Goal: Task Accomplishment & Management: Manage account settings

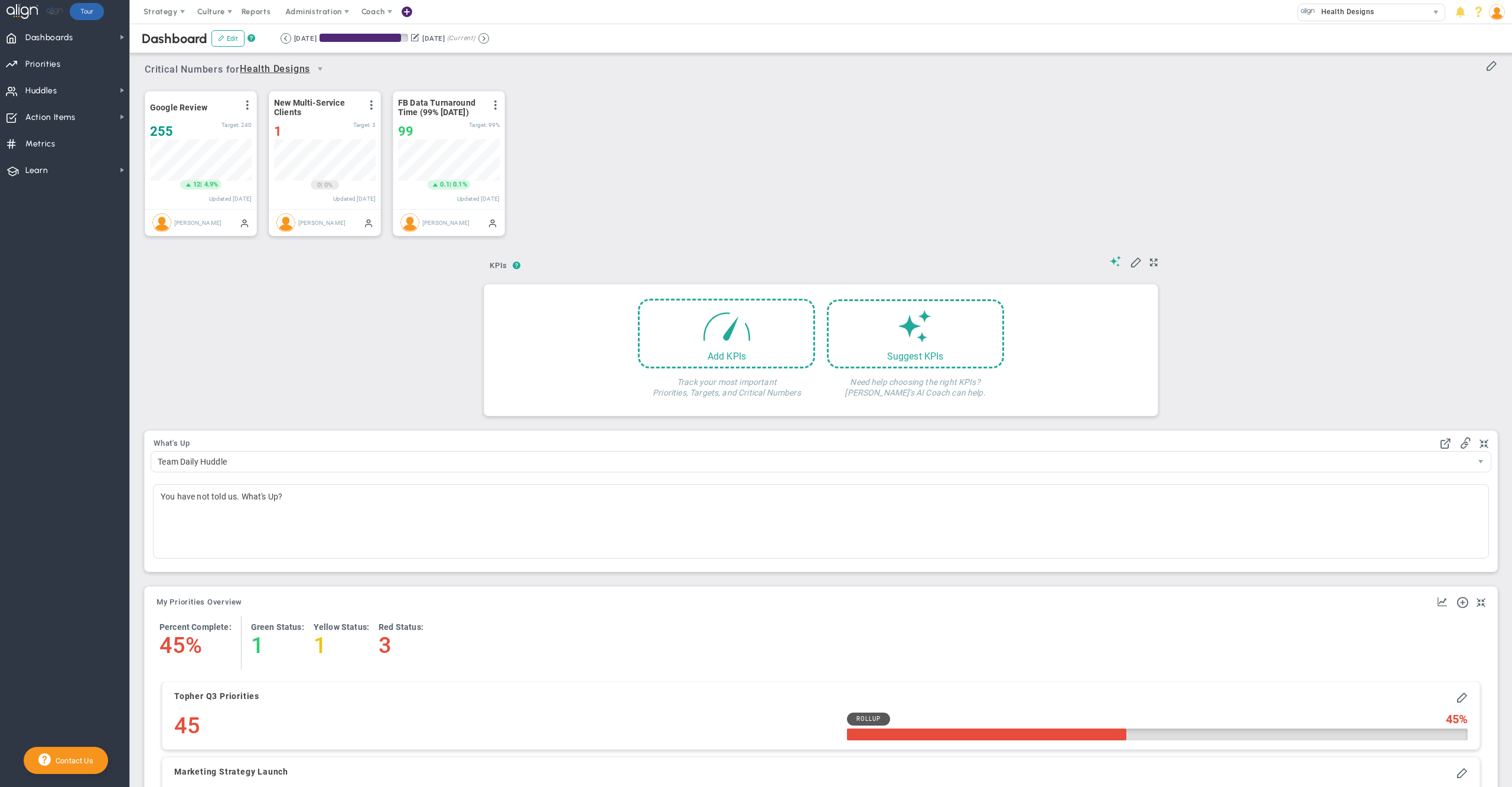
scroll to position [41, 100]
click at [652, 109] on div "Google Review View Historical Graph Edit Make "No Change" Update Add Past Updat…" at bounding box center [817, 164] width 1368 height 166
click at [72, 62] on span "Priorities Projects OKR Tree Priorities Projects OKRs" at bounding box center [65, 63] width 130 height 27
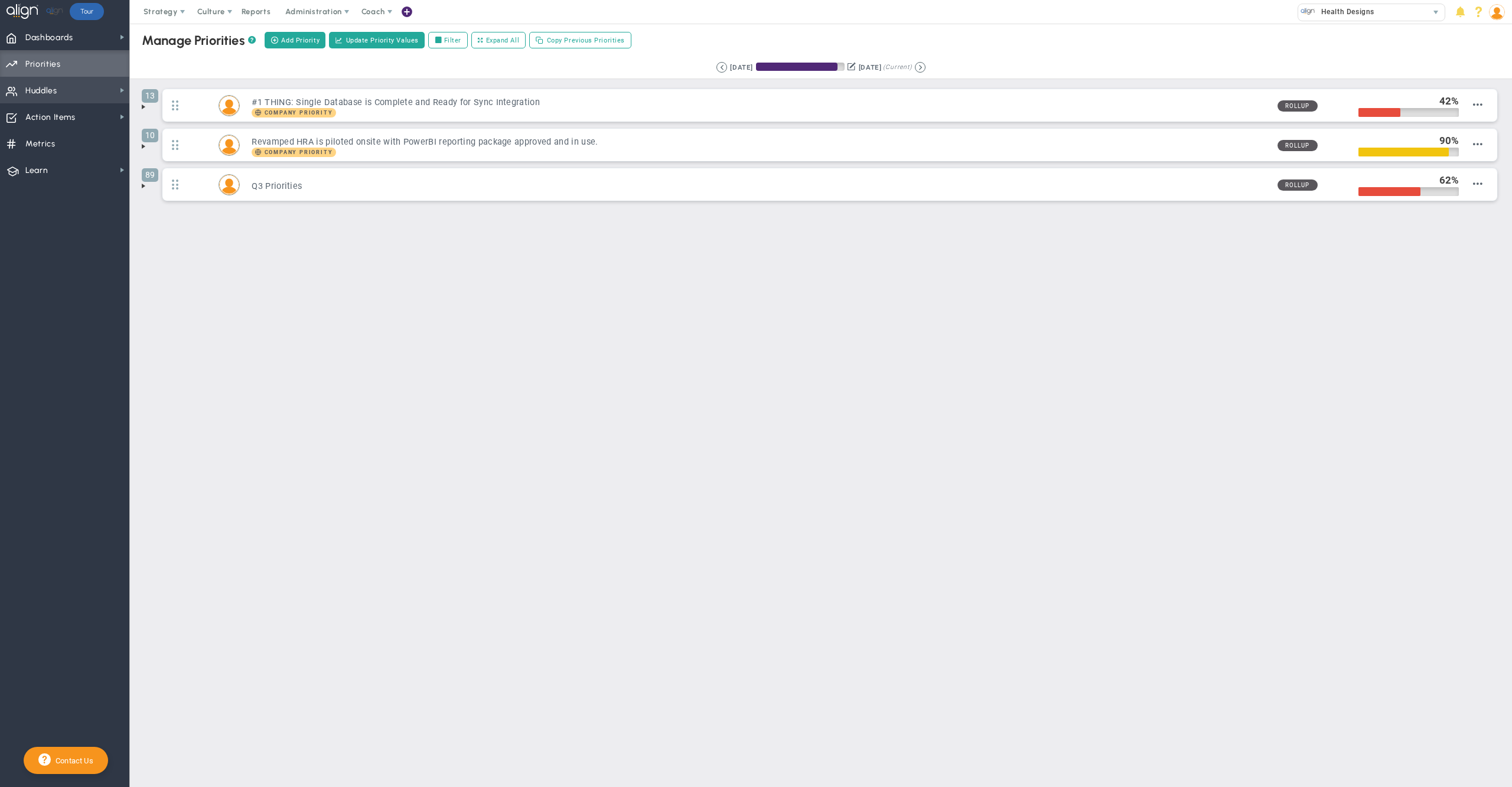
click at [46, 91] on span "Huddles" at bounding box center [41, 91] width 32 height 25
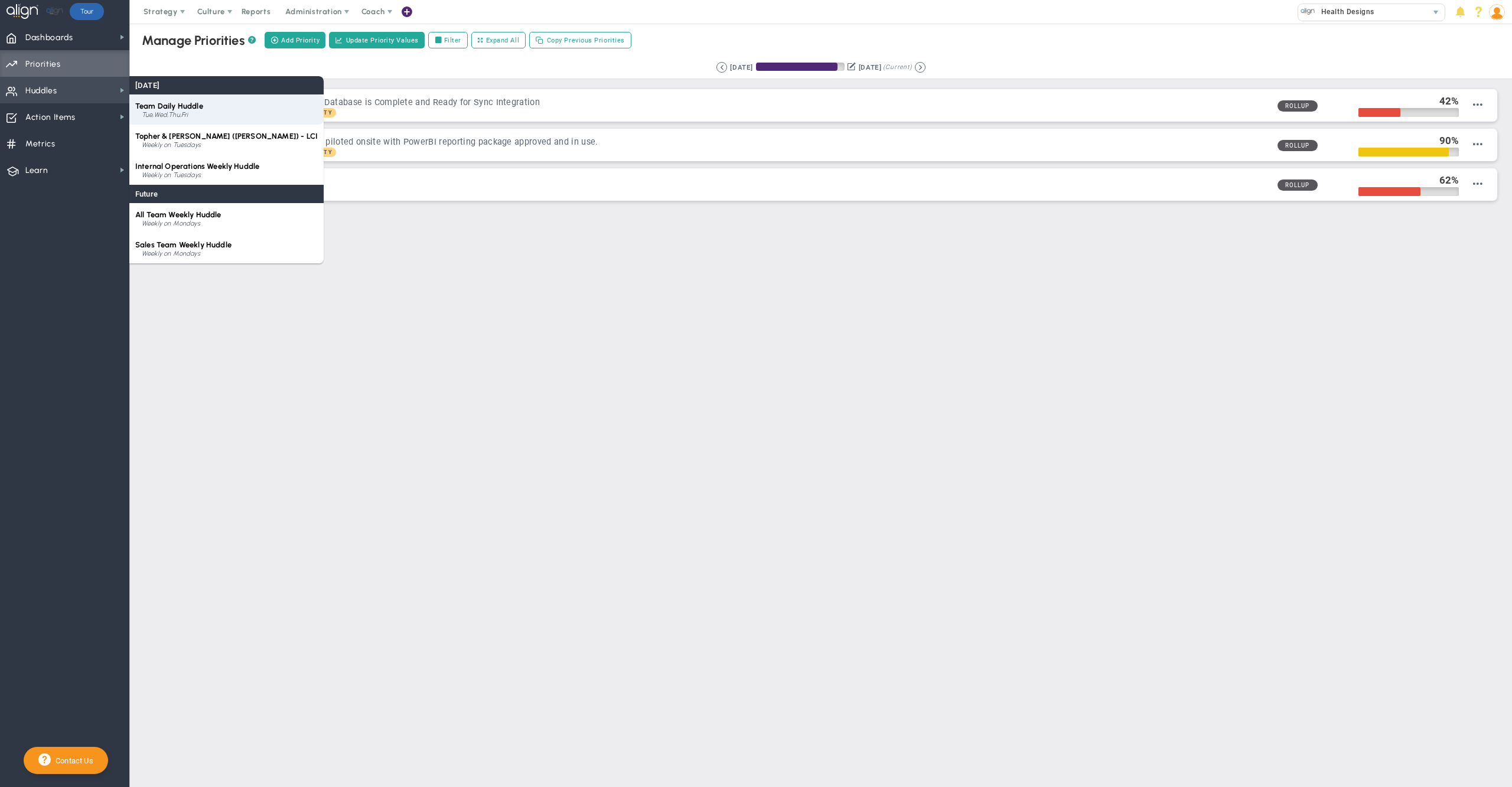
click at [162, 107] on span "Team Daily Huddle" at bounding box center [169, 106] width 68 height 9
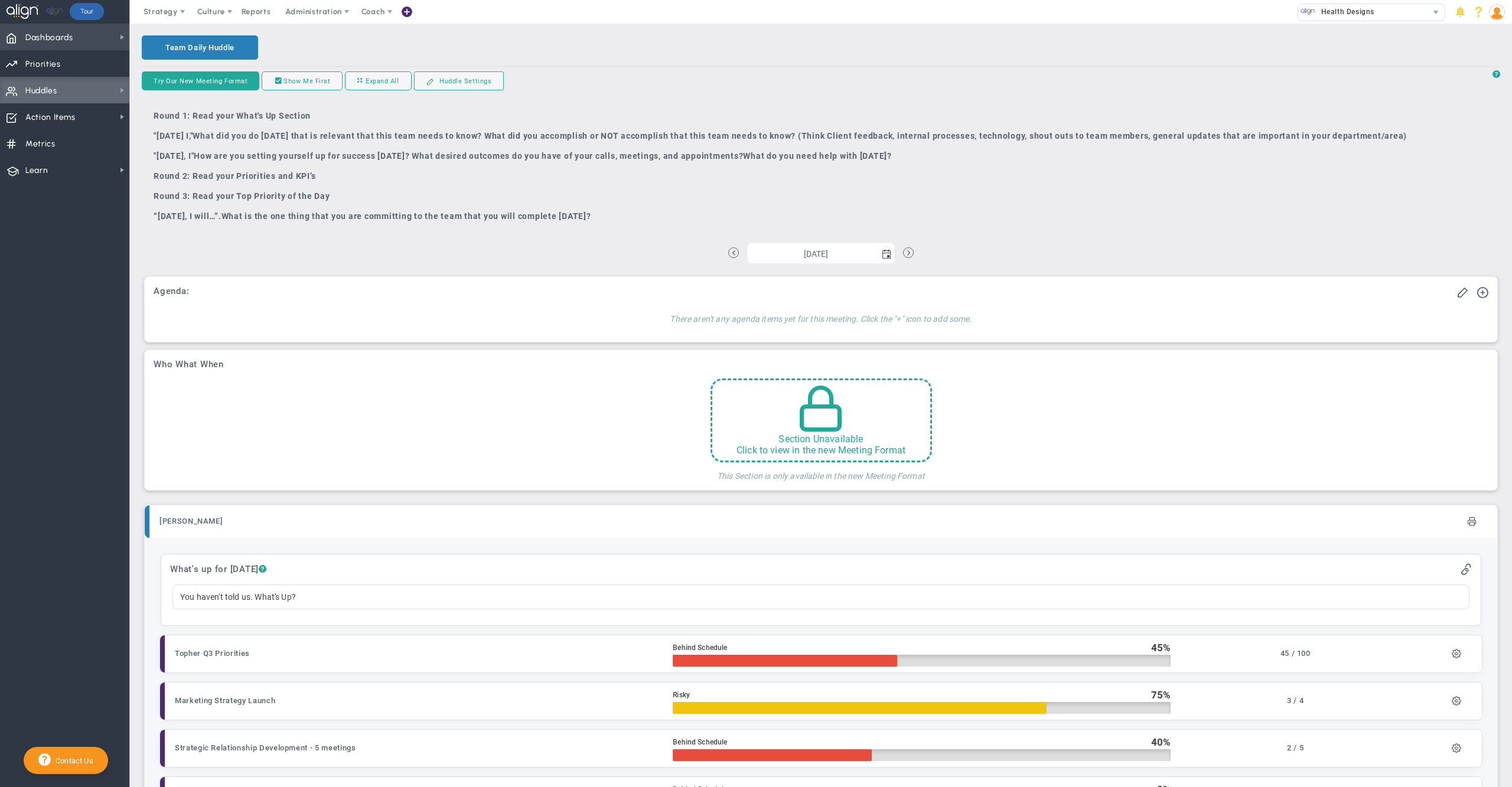
click at [76, 29] on span "Dashboards Dashboards" at bounding box center [65, 36] width 130 height 27
click at [74, 62] on span "Priorities Projects OKR Tree Priorities Projects OKRs" at bounding box center [65, 63] width 130 height 27
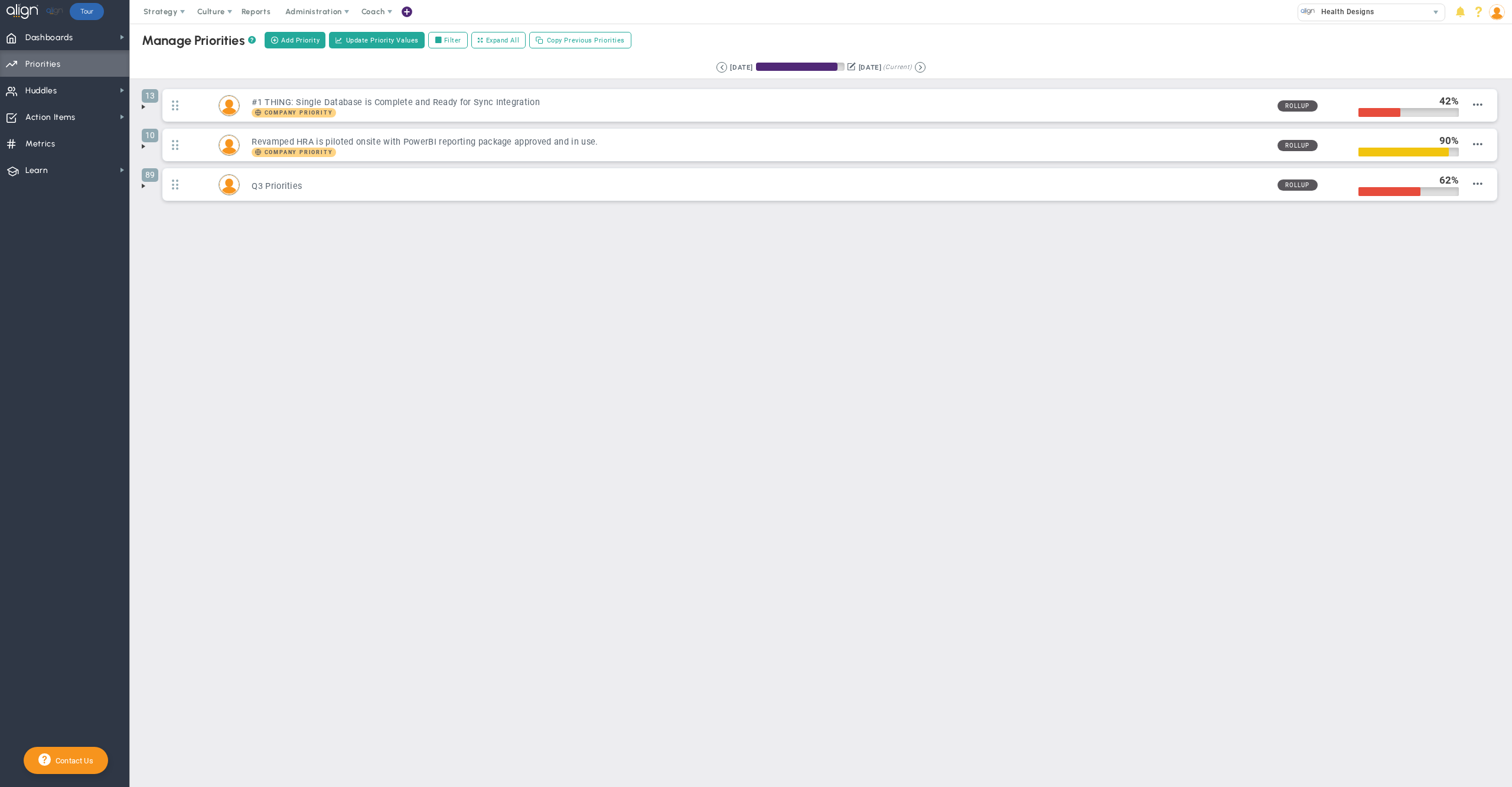
click at [771, 22] on div "Strategy One Page Strategic Plan Alignment Checklist 4D Vision Summary Function…" at bounding box center [756, 11] width 1512 height 23
click at [1493, 10] on img at bounding box center [1497, 12] width 16 height 16
click at [1489, 55] on span "Contact your Advisor" at bounding box center [1460, 59] width 96 height 23
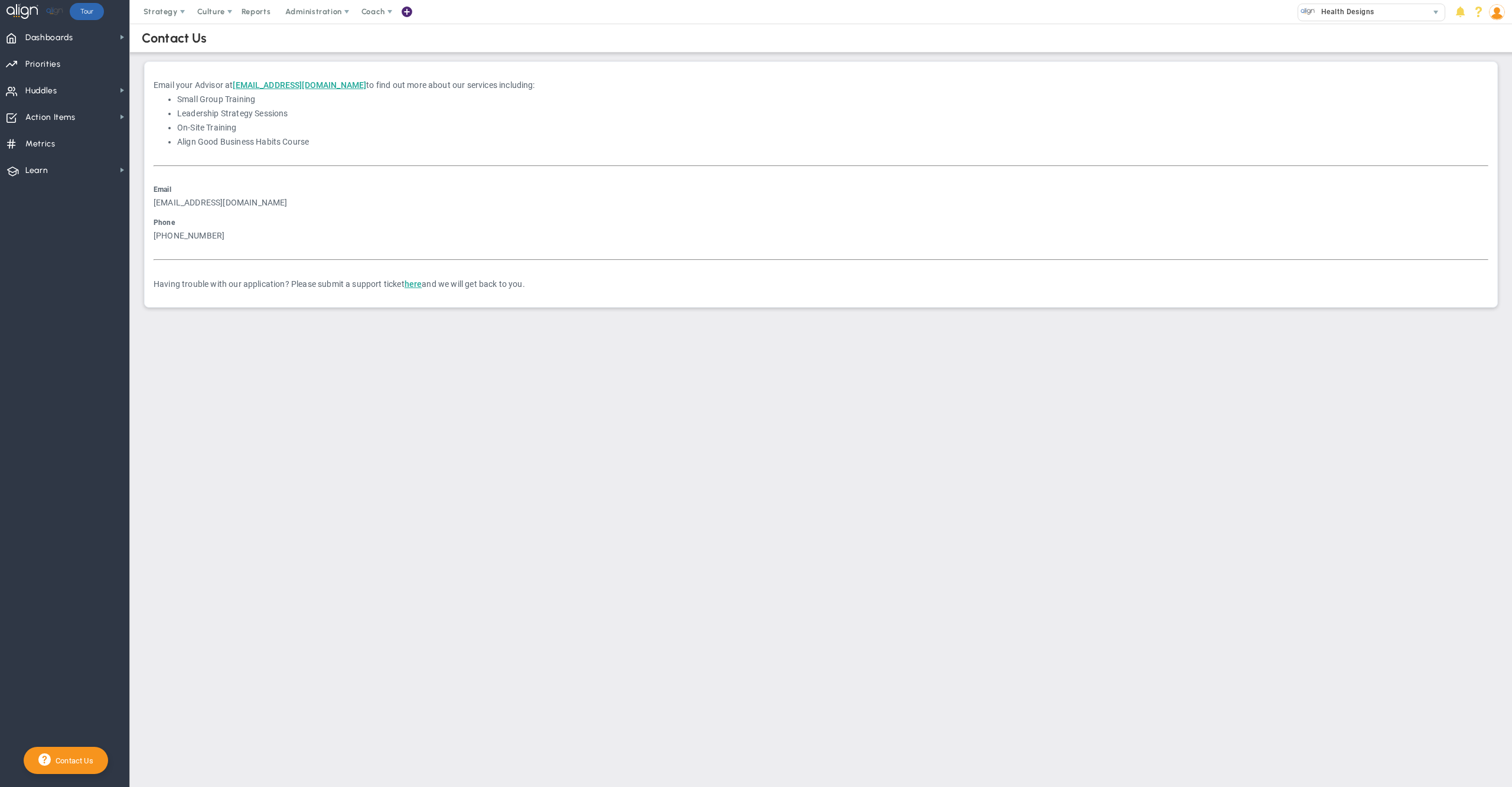
click at [1496, 12] on img at bounding box center [1497, 12] width 16 height 16
click at [1491, 36] on span "Profile" at bounding box center [1460, 35] width 96 height 23
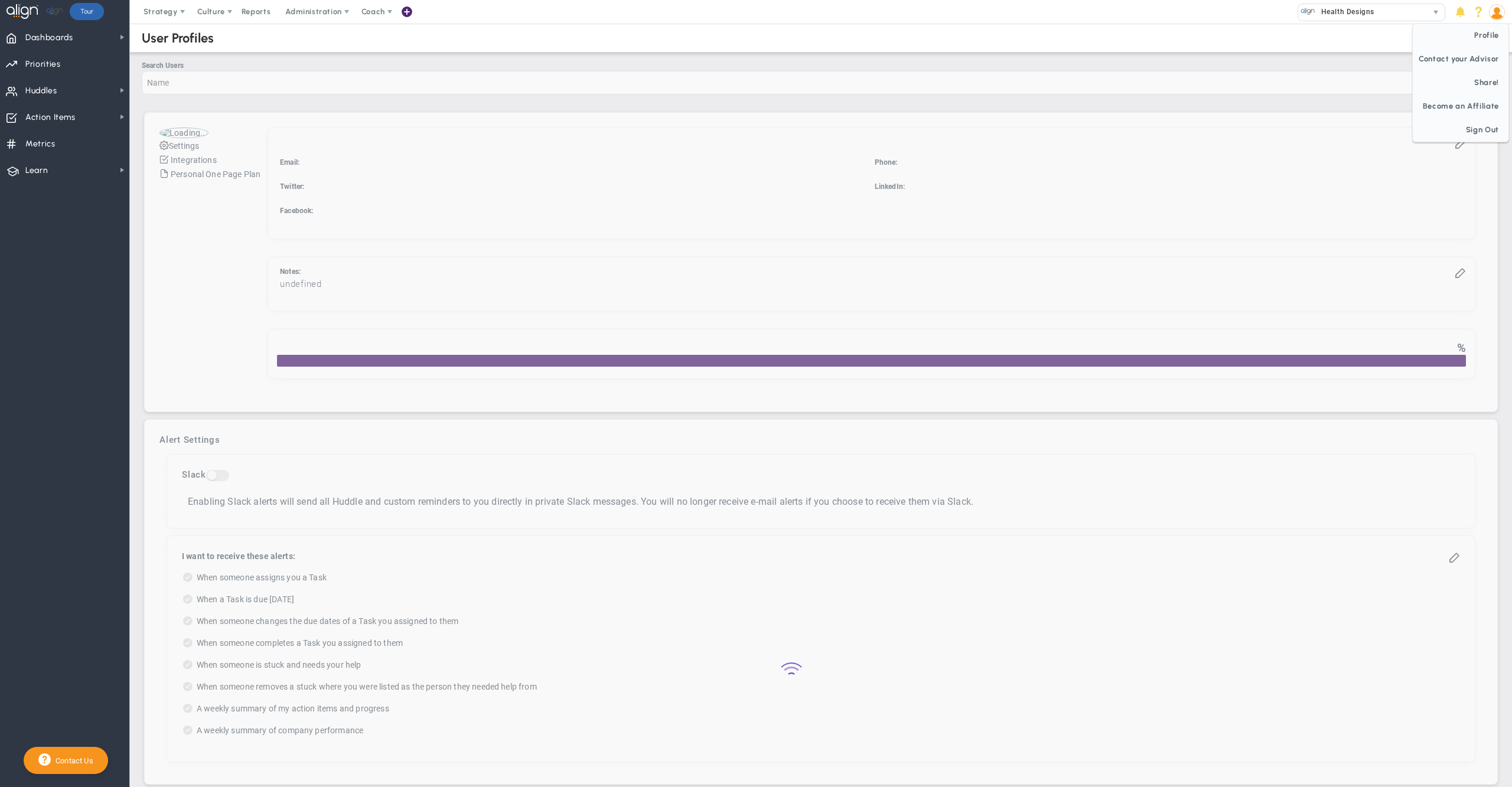
checkbox input "true"
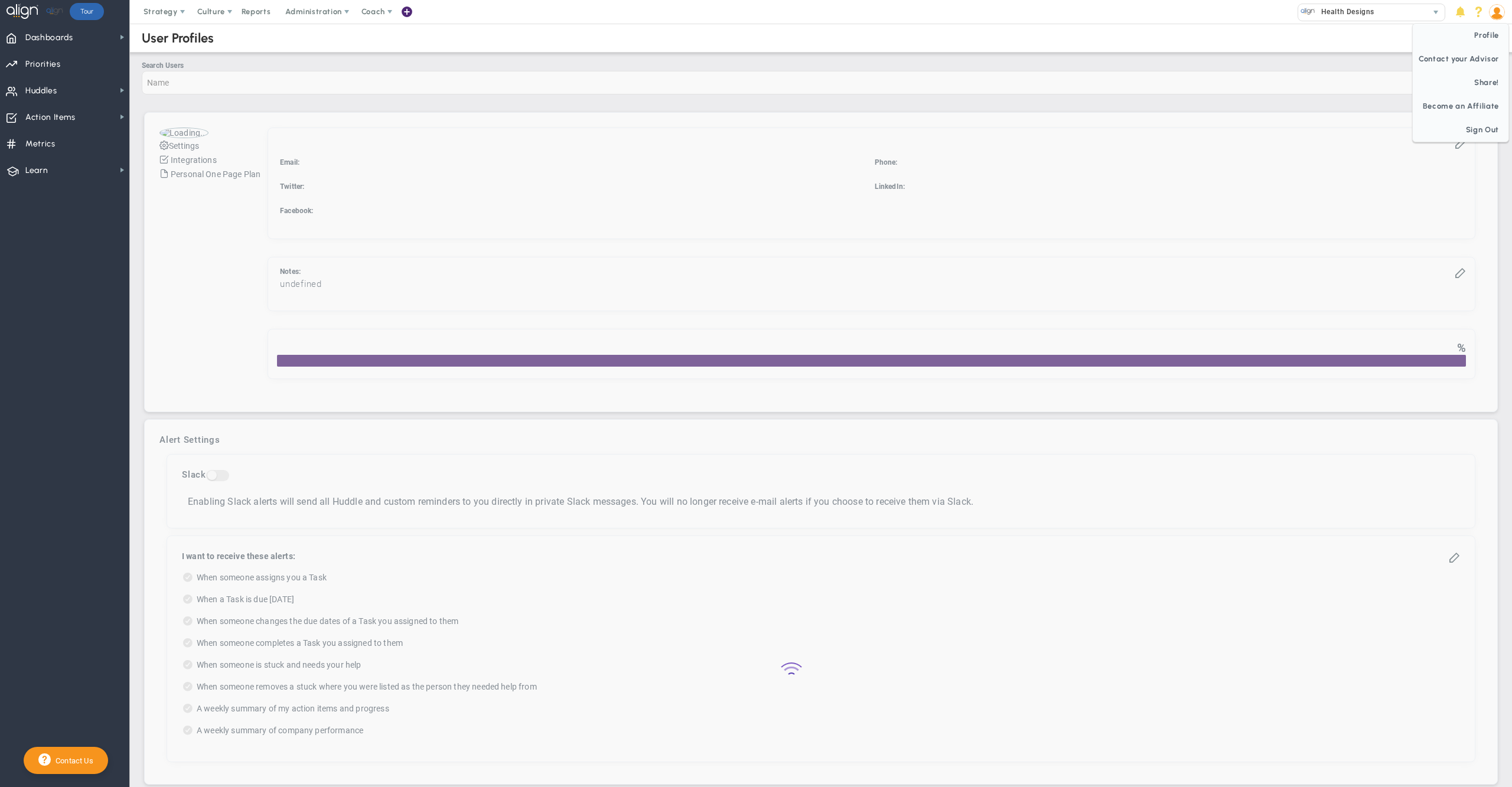
checkbox input "true"
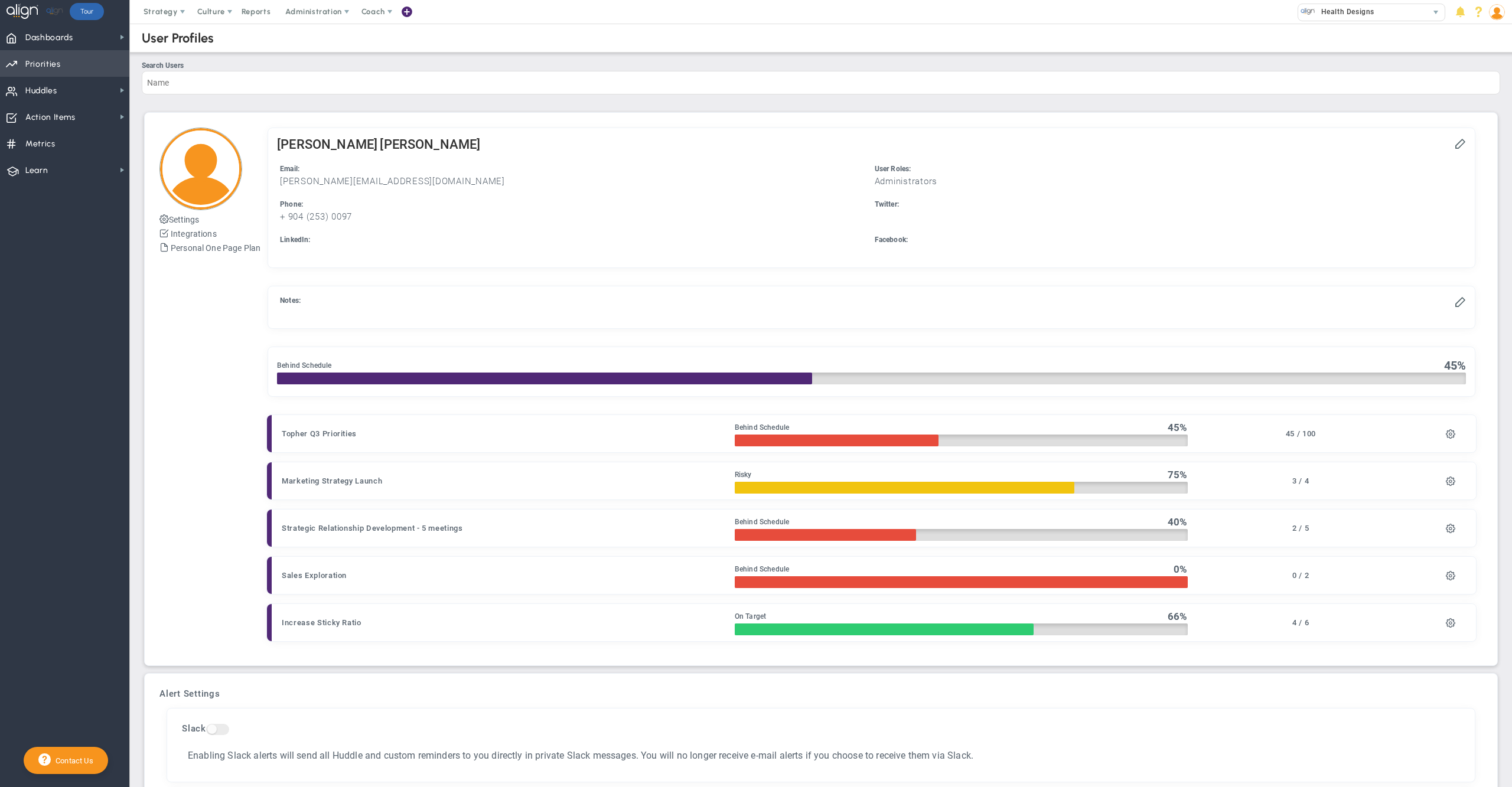
click at [86, 67] on span "Priorities Projects OKR Tree Priorities Projects OKRs" at bounding box center [65, 63] width 130 height 27
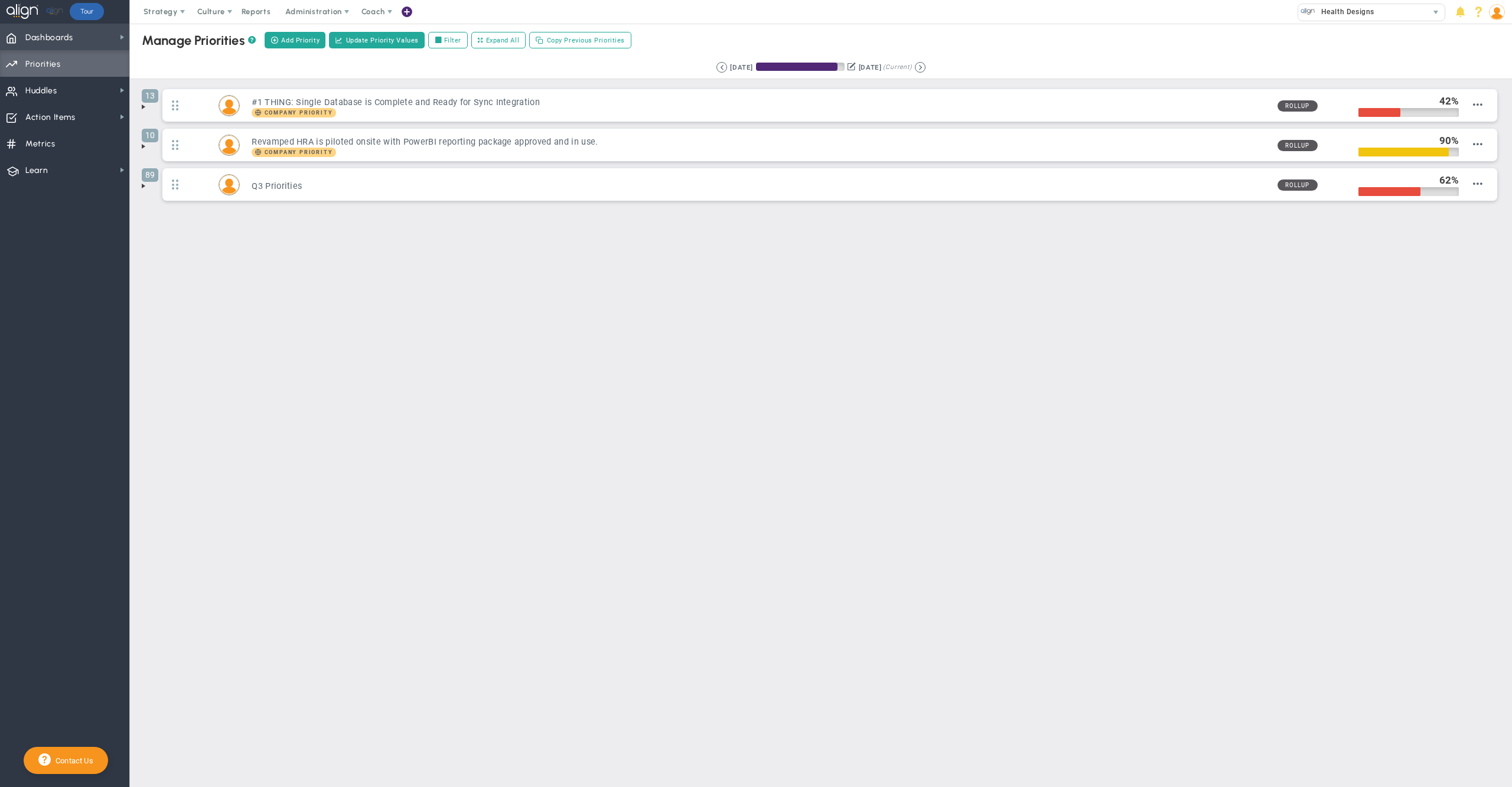
click at [83, 40] on span "Dashboards Dashboards" at bounding box center [65, 36] width 130 height 27
click at [574, 320] on main "Manage OKRs ? Manage Priorities ? Manage Projects ? Create Project Add Priority…" at bounding box center [821, 405] width 1382 height 764
click at [1496, 20] on img at bounding box center [1497, 12] width 16 height 16
click at [1490, 120] on span "Sign Out" at bounding box center [1460, 130] width 96 height 23
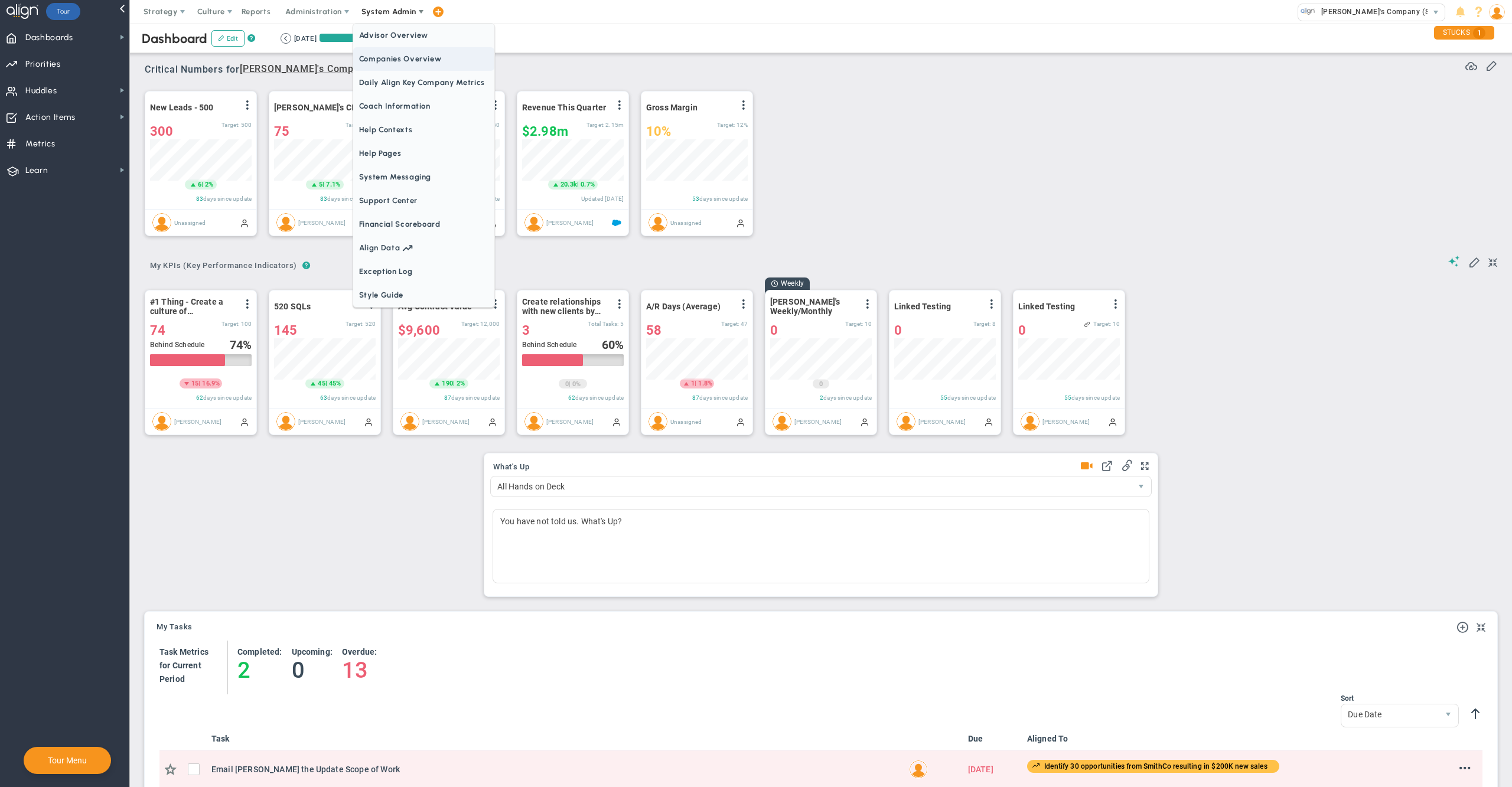
click at [407, 60] on span "Companies Overview" at bounding box center [423, 59] width 141 height 23
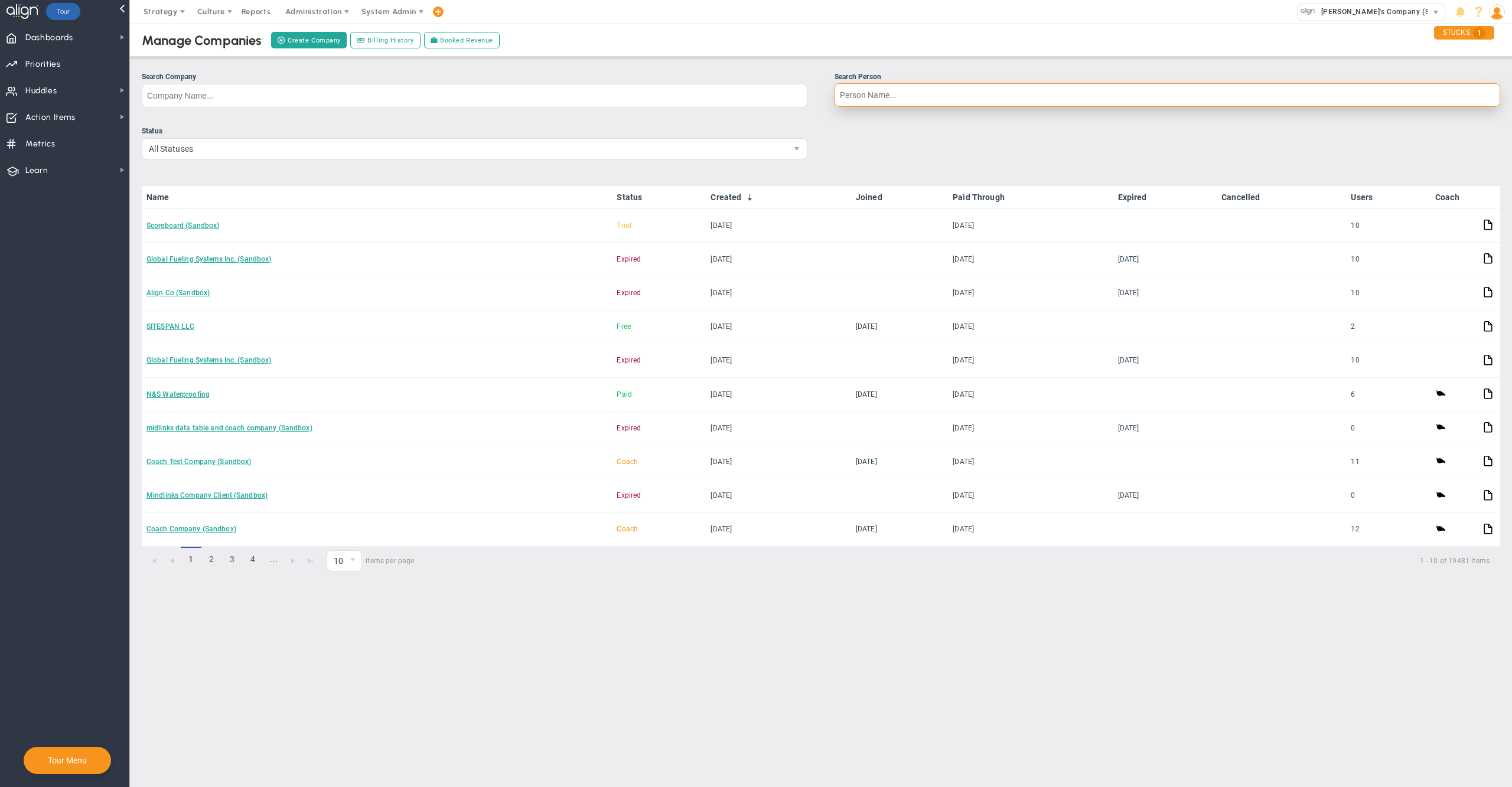
click at [897, 99] on input "Search Person" at bounding box center [1168, 94] width 666 height 23
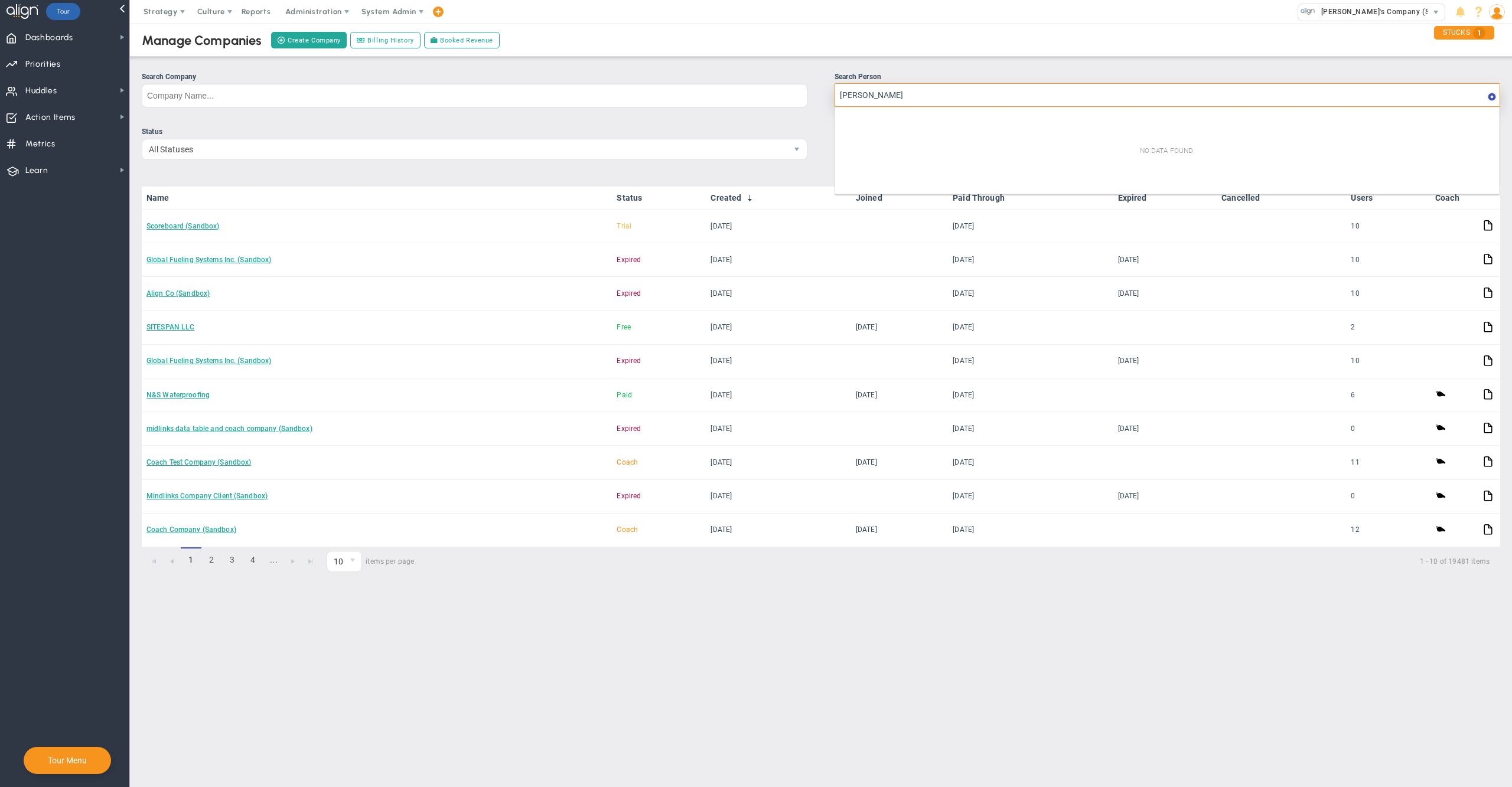
type input "chris mar"
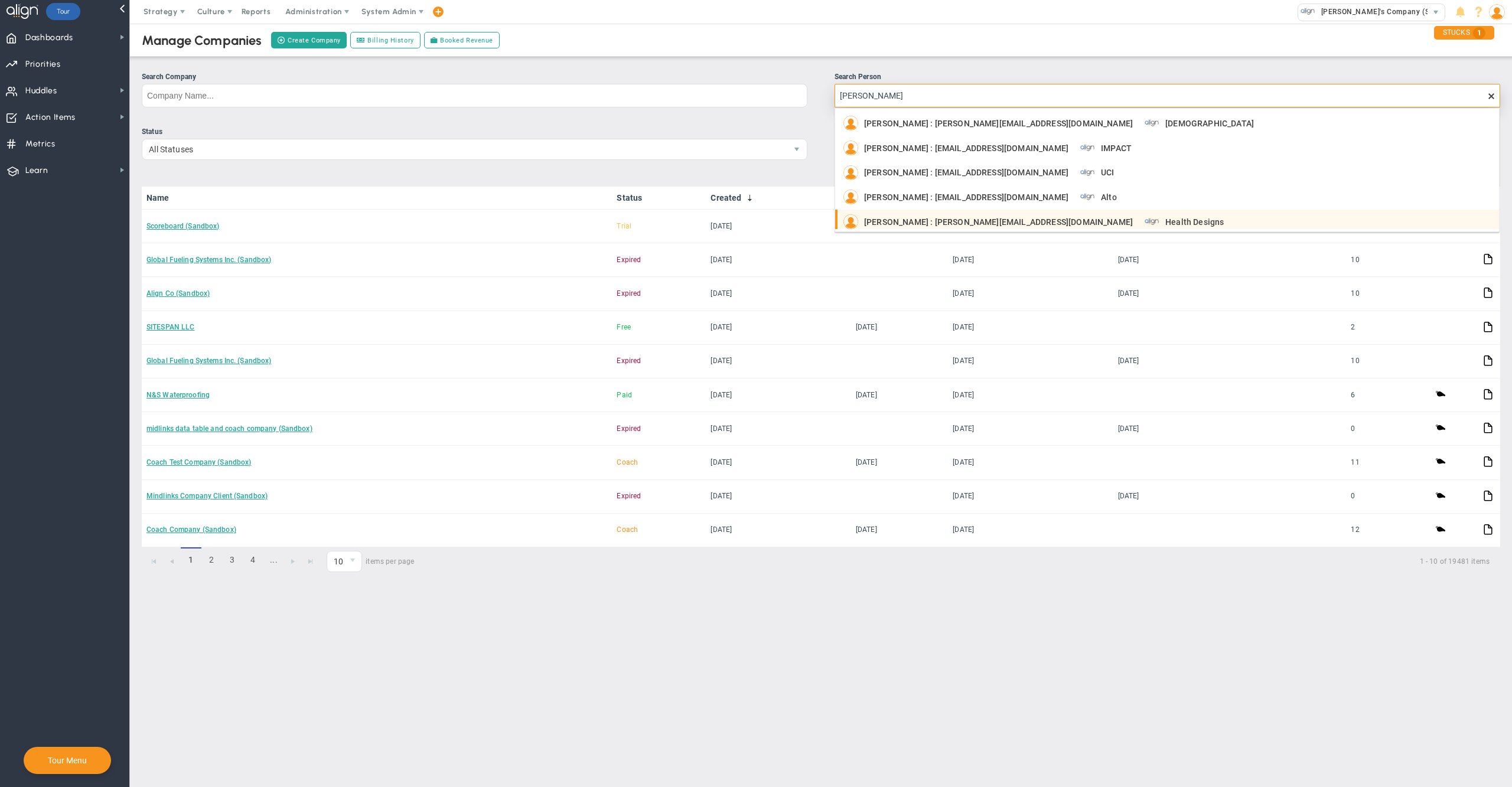
click at [939, 219] on span "Chris Margolin : chris@healthdesigns.net" at bounding box center [998, 222] width 269 height 9
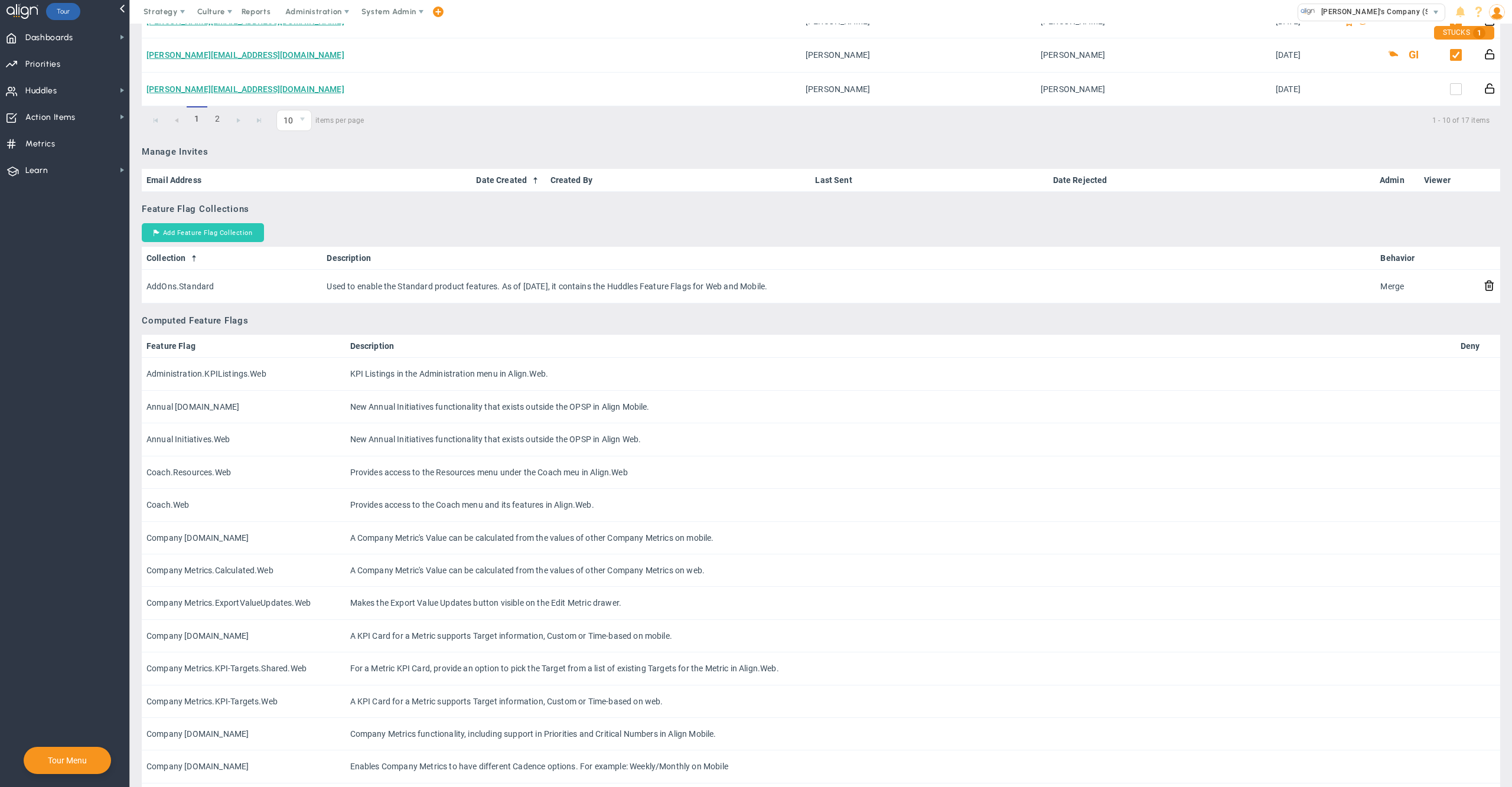
click at [199, 236] on button "Add Feature Flag Collection" at bounding box center [202, 233] width 122 height 19
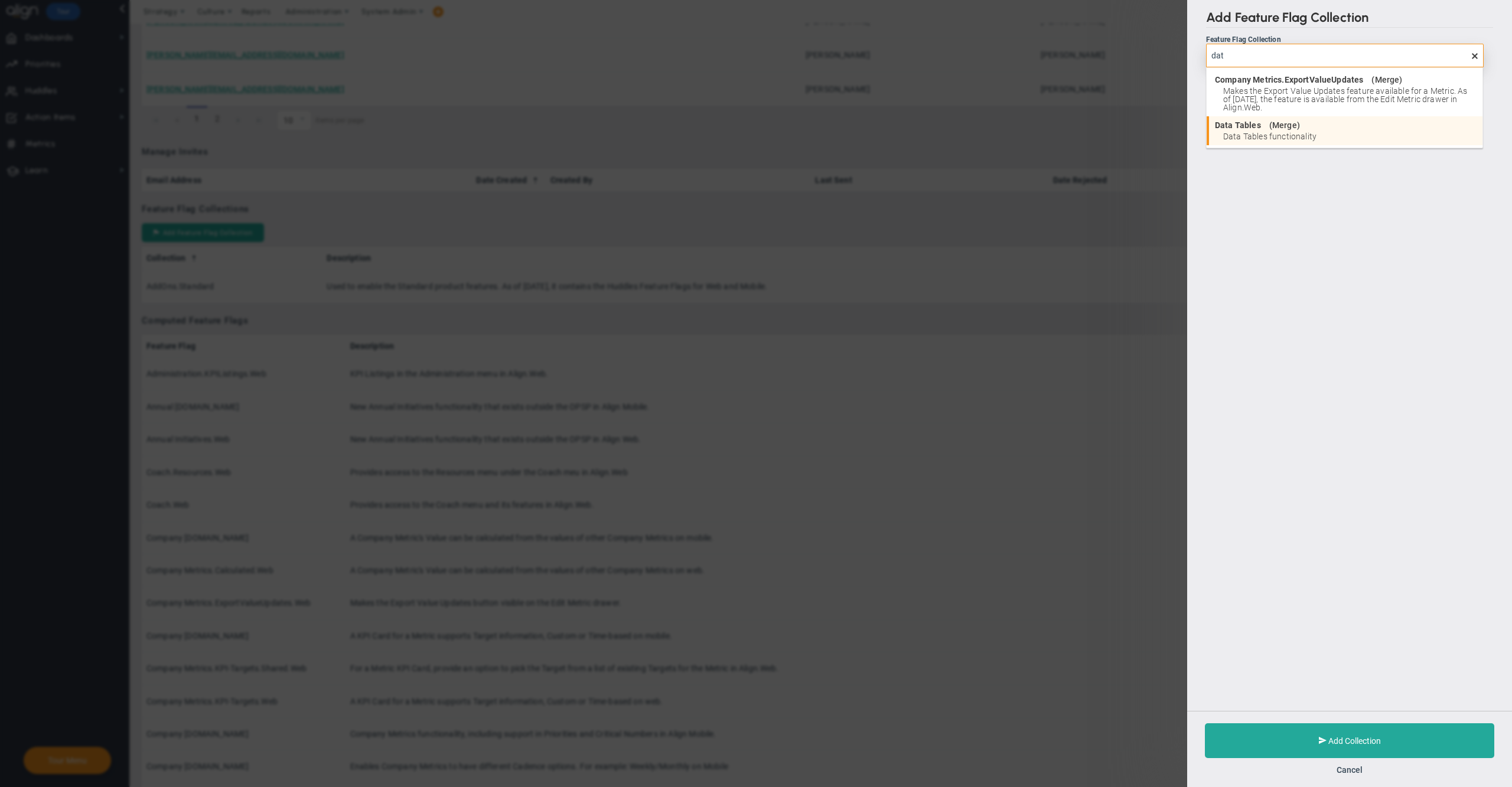
click at [1284, 132] on span "Data Tables functionality" at bounding box center [1349, 137] width 253 height 9
type input "Data Tables"
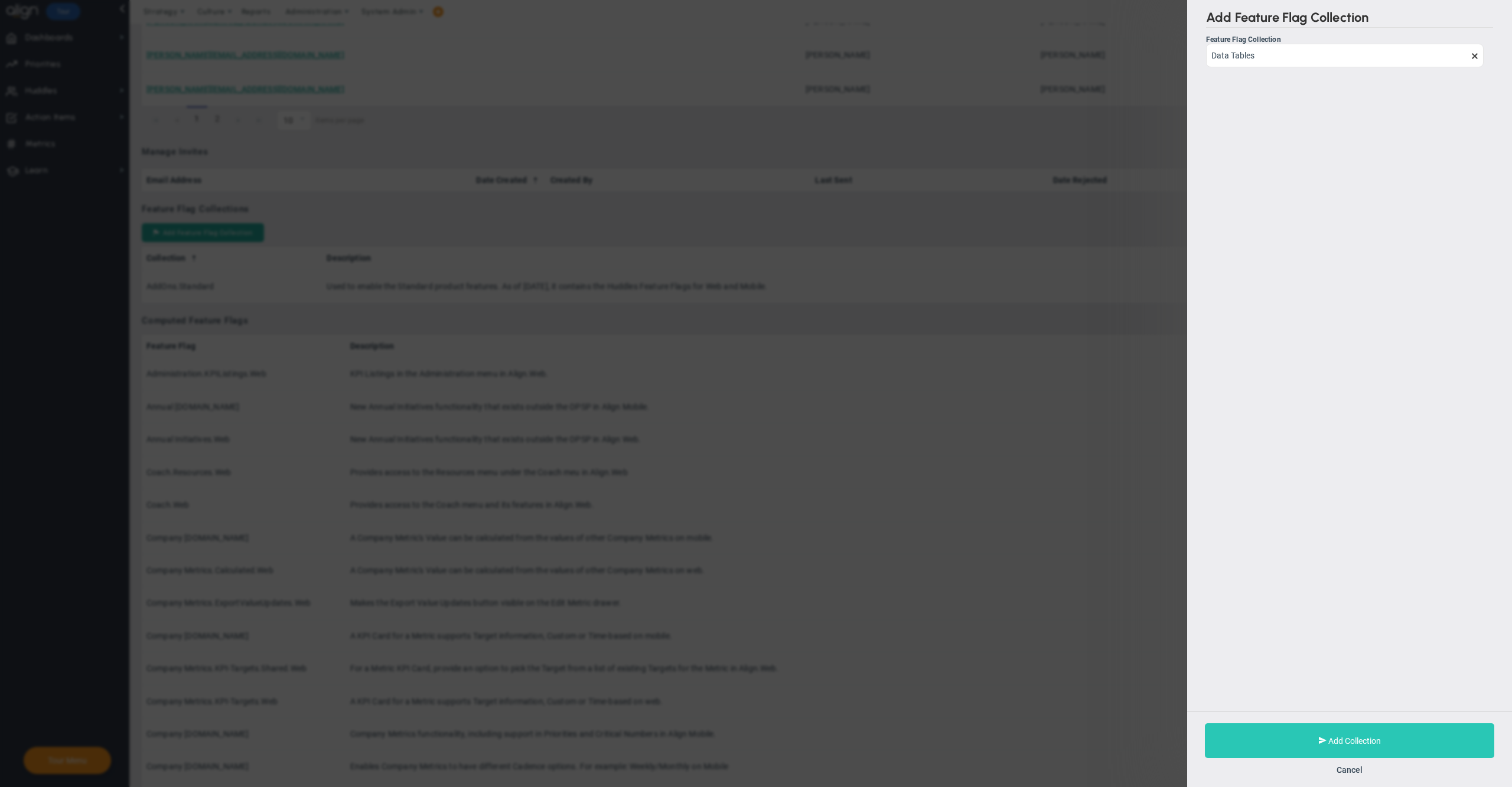
click at [1270, 737] on button "Add Collection" at bounding box center [1349, 741] width 290 height 35
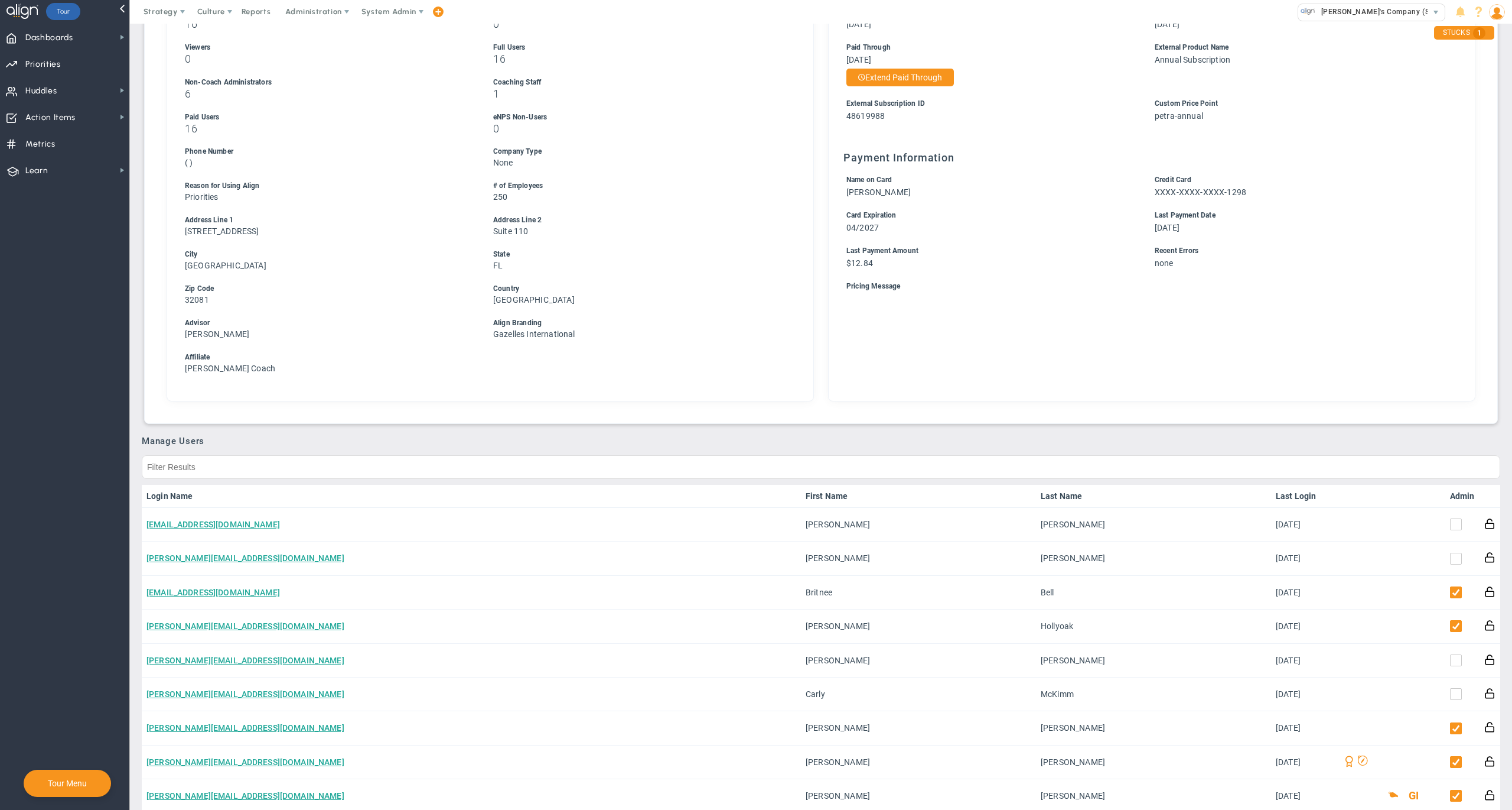
scroll to position [43, 0]
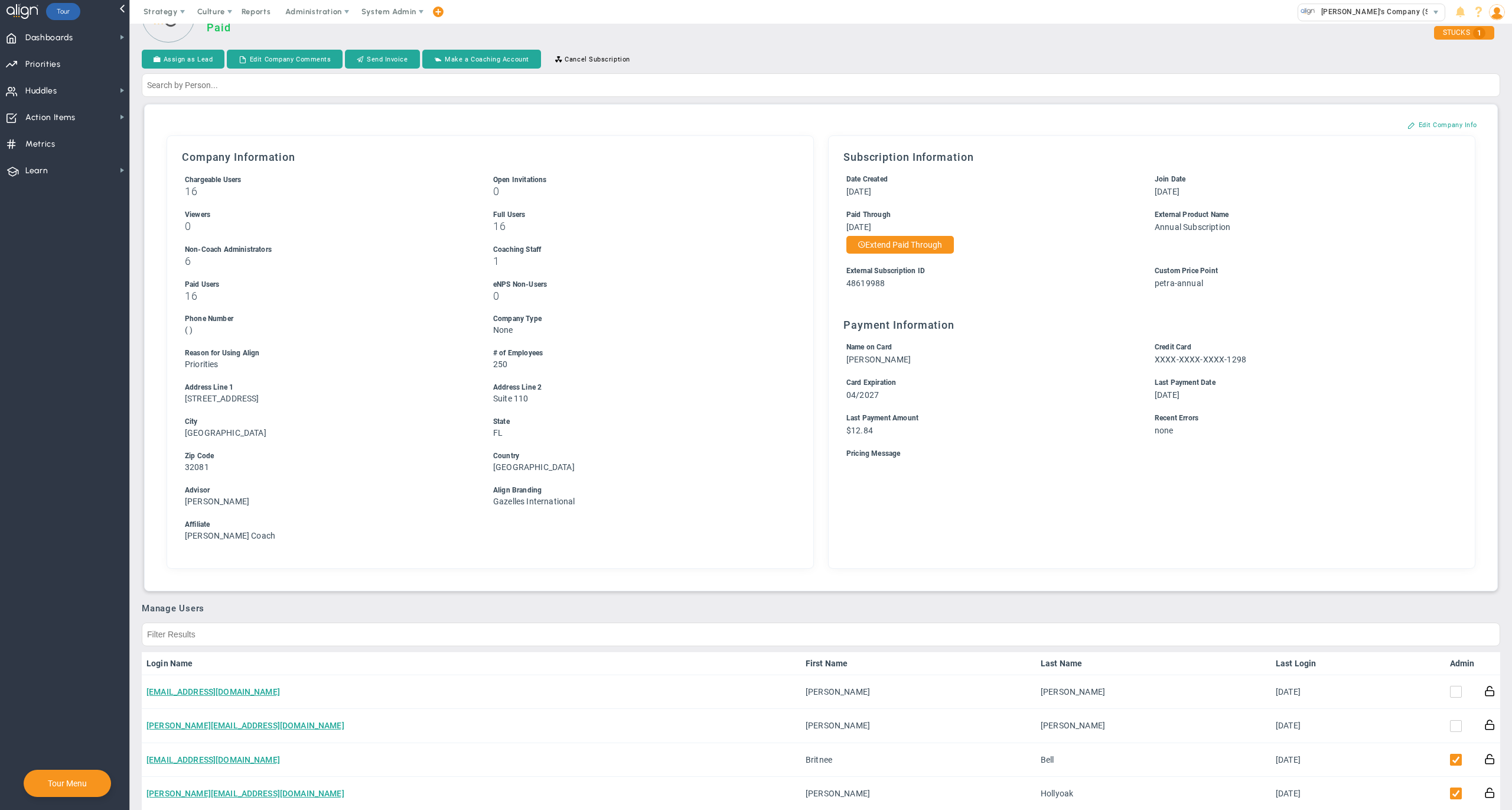
click at [917, 59] on div "Assign as Lead Edit Company Comments Send Invoice Make a Coaching Account Cance…" at bounding box center [821, 60] width 1359 height 21
click at [743, 452] on div "Country" at bounding box center [636, 455] width 286 height 11
click at [763, 428] on li "State FL" at bounding box center [637, 428] width 292 height 22
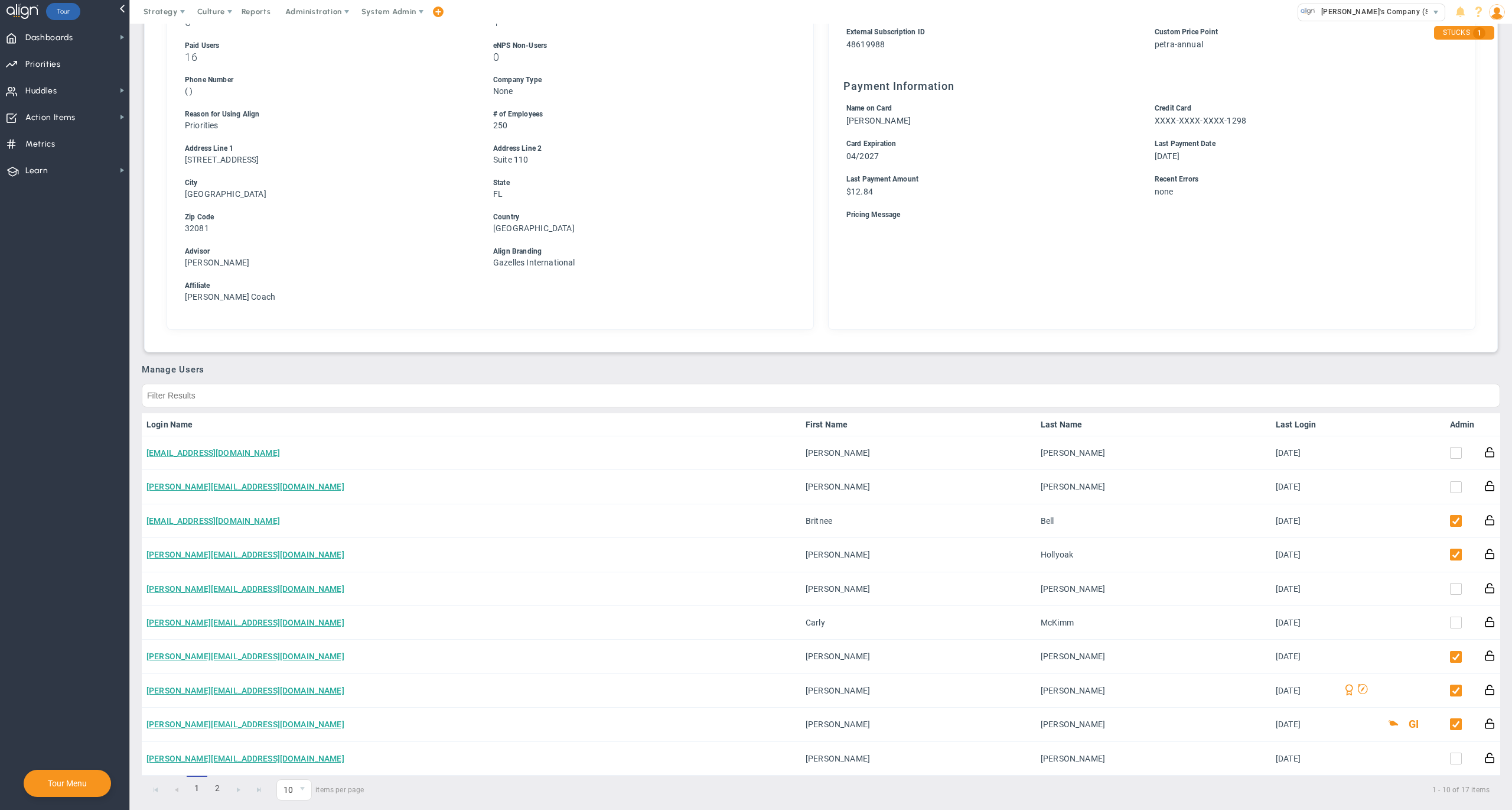
scroll to position [374, 0]
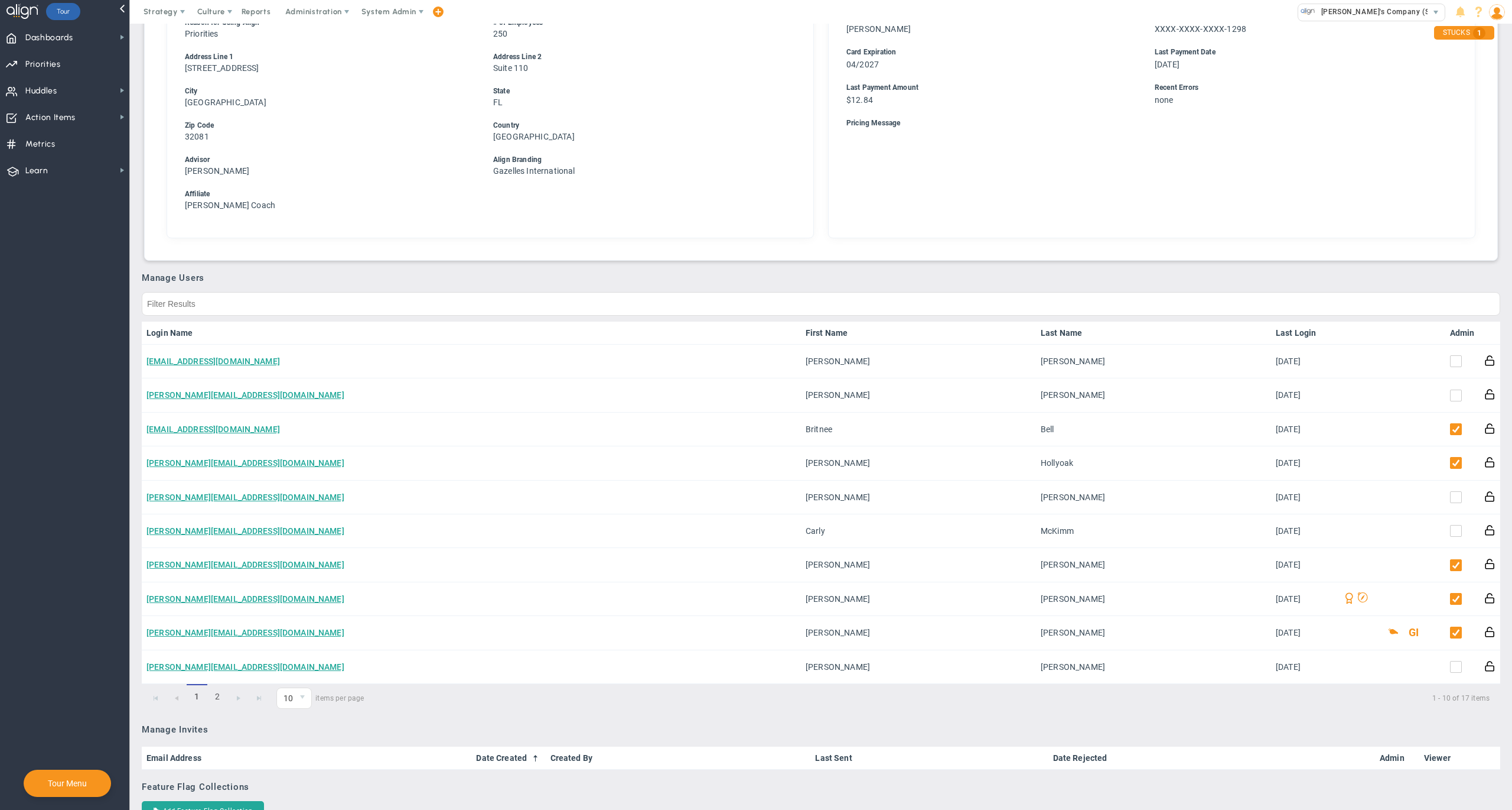
click at [1450, 328] on link "Admin" at bounding box center [1462, 332] width 25 height 10
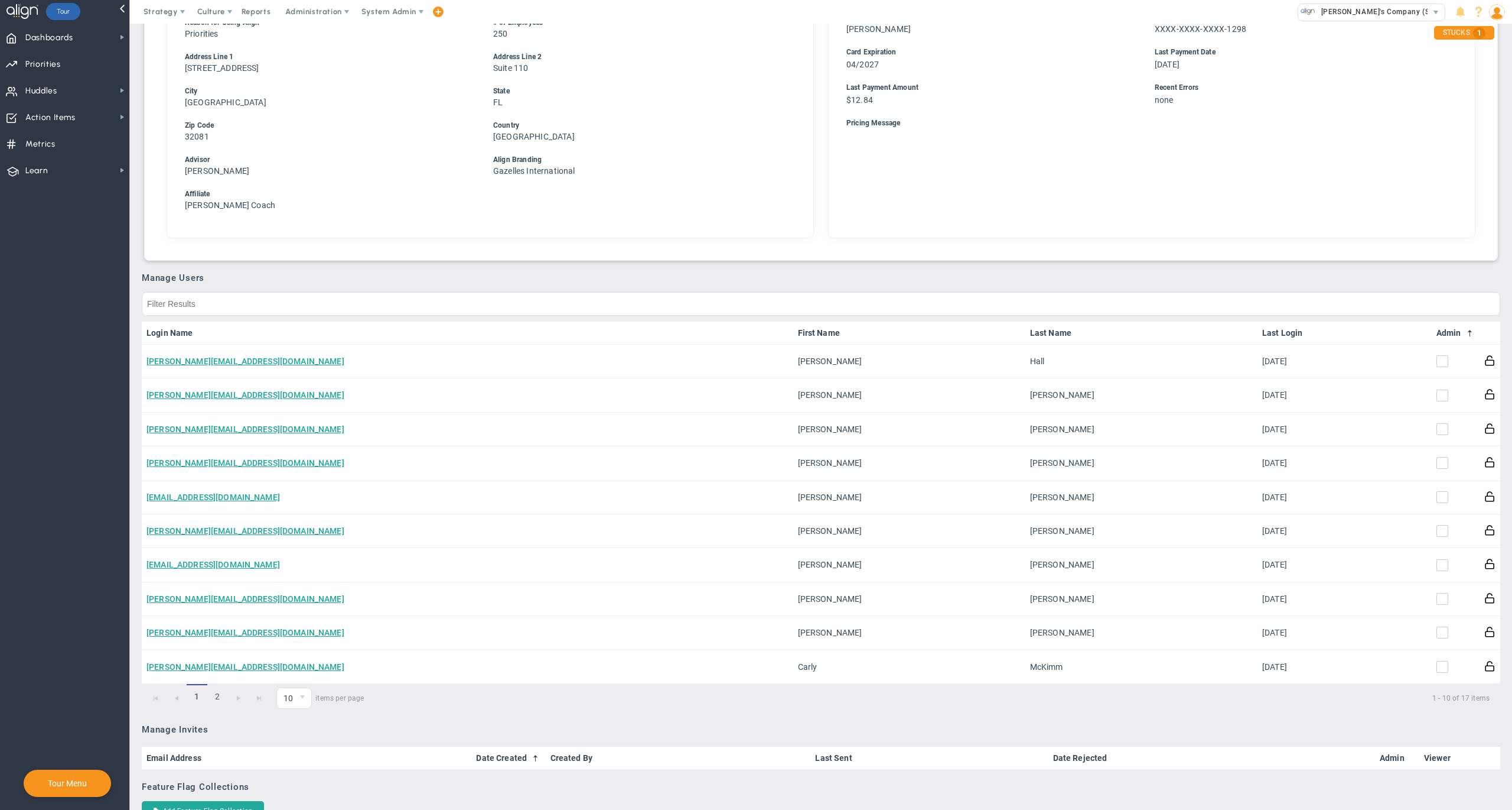
click at [1447, 328] on link "Admin" at bounding box center [1456, 332] width 38 height 10
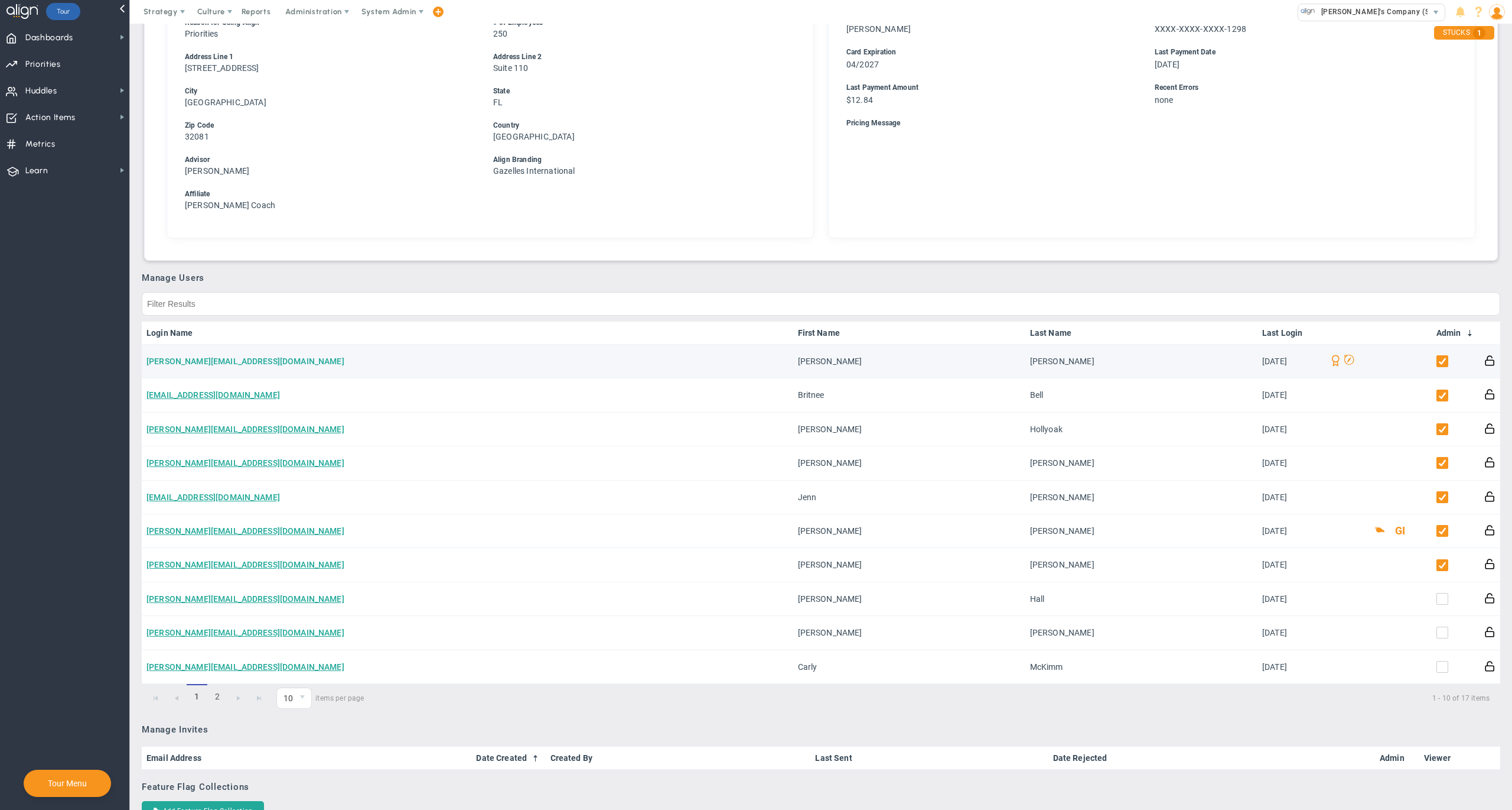
click at [215, 357] on link "[PERSON_NAME][EMAIL_ADDRESS][DOMAIN_NAME]" at bounding box center [245, 361] width 198 height 10
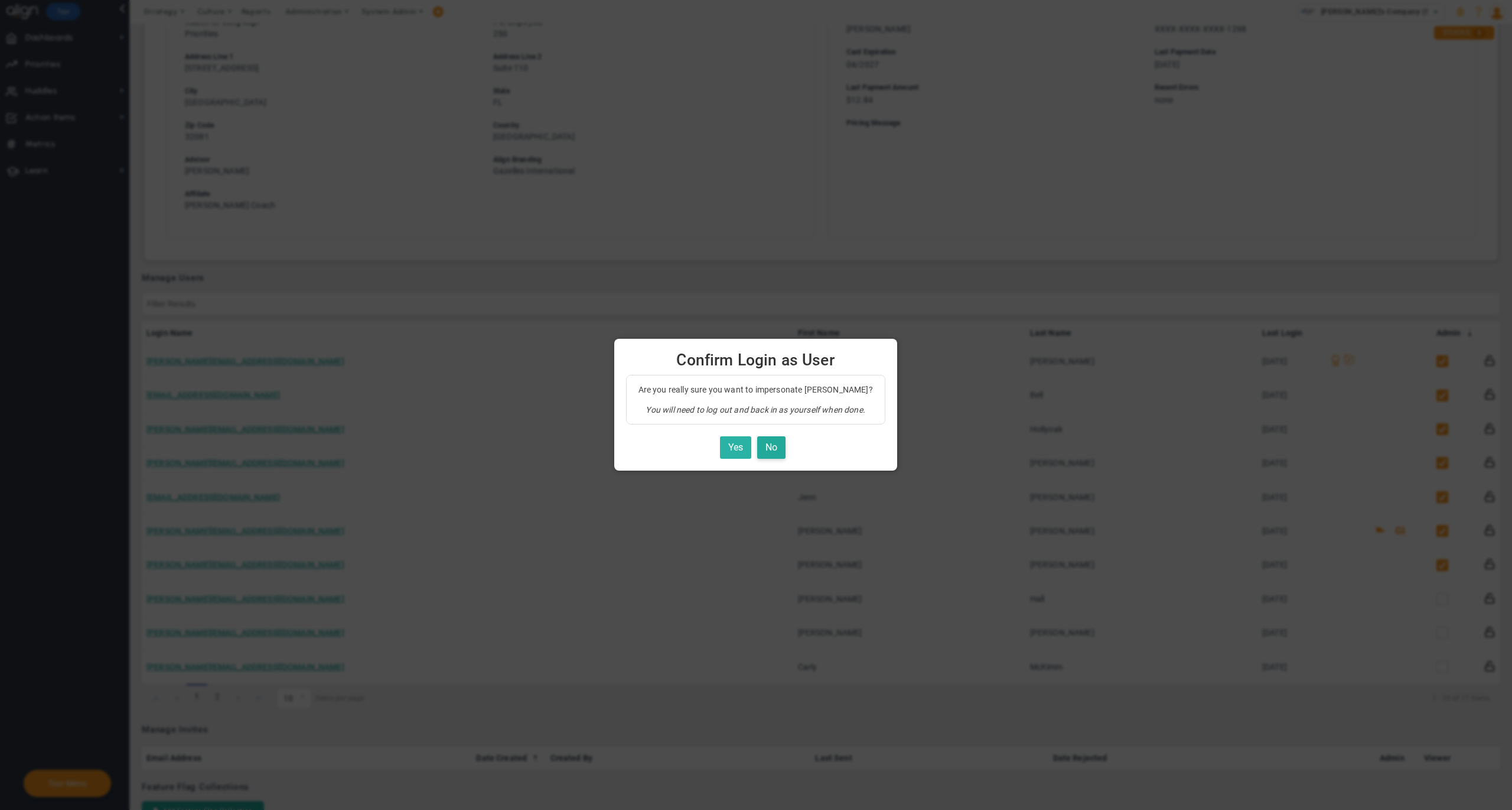
click at [734, 447] on button "Yes" at bounding box center [735, 447] width 31 height 23
